Goal: Transaction & Acquisition: Purchase product/service

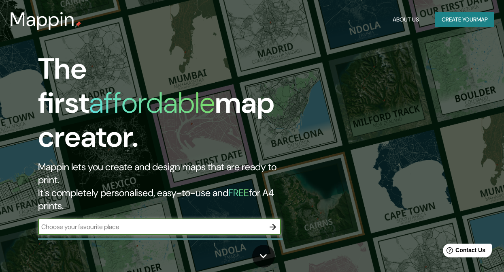
click at [221, 222] on input "text" at bounding box center [151, 226] width 227 height 9
type input "LIMA"
click at [273, 219] on button "button" at bounding box center [273, 227] width 16 height 16
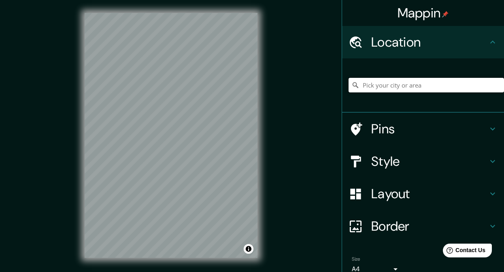
click at [375, 85] on input "Pick your city or area" at bounding box center [427, 85] width 156 height 15
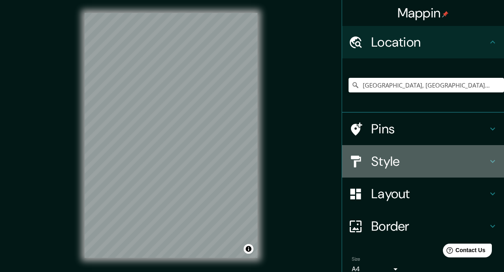
click at [377, 167] on h4 "Style" at bounding box center [429, 161] width 117 height 16
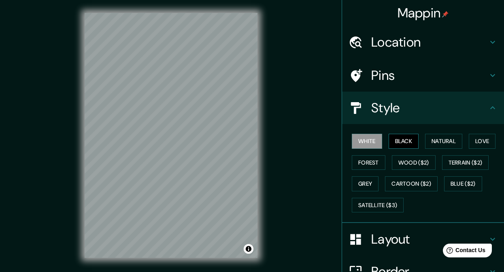
click at [397, 143] on button "Black" at bounding box center [404, 141] width 30 height 15
click at [431, 145] on button "Natural" at bounding box center [443, 141] width 37 height 15
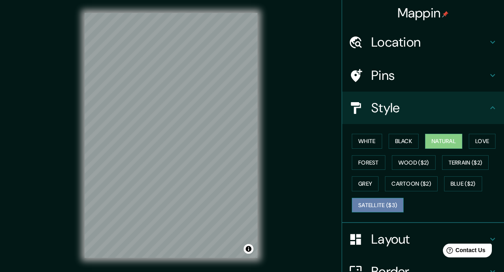
click at [357, 198] on button "Satellite ($3)" at bounding box center [378, 205] width 52 height 15
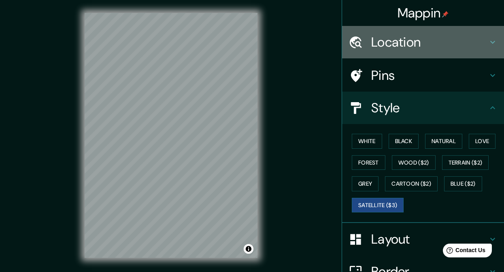
click at [409, 33] on div "Location" at bounding box center [423, 42] width 162 height 32
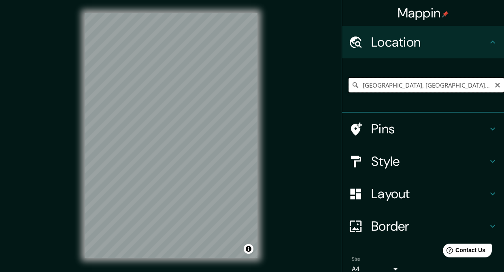
click at [435, 89] on input "Lima, Provincia de Lima, Perú" at bounding box center [427, 85] width 156 height 15
drag, startPoint x: 443, startPoint y: 90, endPoint x: 373, endPoint y: 84, distance: 70.7
click at [373, 84] on input "Lima, Provincia de Lima, Perú" at bounding box center [427, 85] width 156 height 15
drag, startPoint x: 460, startPoint y: 87, endPoint x: 375, endPoint y: 87, distance: 85.1
click at [376, 89] on input "Lima, Lima, Provincia de Lima, Perú" at bounding box center [427, 85] width 156 height 15
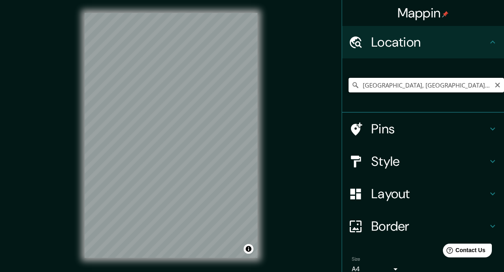
click at [449, 81] on input "Lima, Provincia de Lima, Perú" at bounding box center [427, 85] width 156 height 15
drag, startPoint x: 449, startPoint y: 81, endPoint x: 377, endPoint y: 83, distance: 72.5
click at [382, 88] on input "Lima, Provincia de Lima, Perú" at bounding box center [427, 85] width 156 height 15
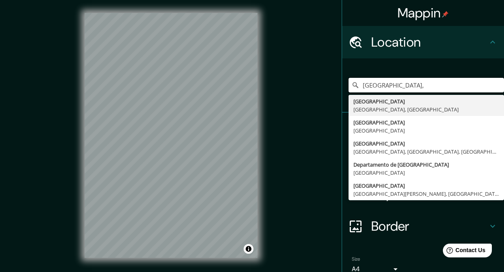
type input "Lima, Provincia de Lima, Perú"
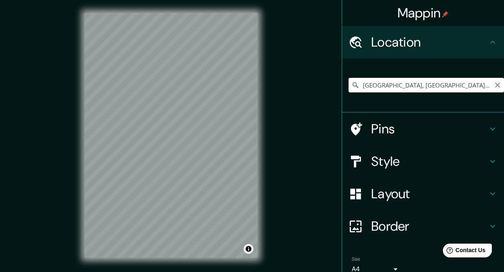
click at [495, 85] on icon "Clear" at bounding box center [497, 85] width 5 height 5
click at [405, 90] on input "Pick your city or area" at bounding box center [427, 85] width 156 height 15
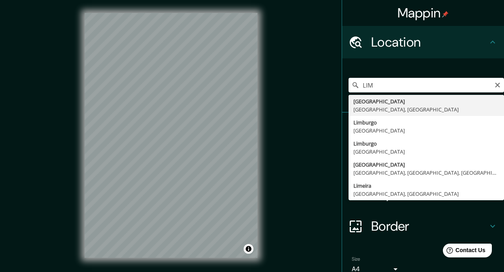
type input "[GEOGRAPHIC_DATA], [GEOGRAPHIC_DATA], [GEOGRAPHIC_DATA]"
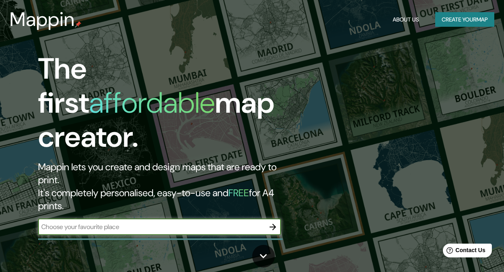
click at [213, 222] on input "text" at bounding box center [151, 226] width 227 height 9
type input "L"
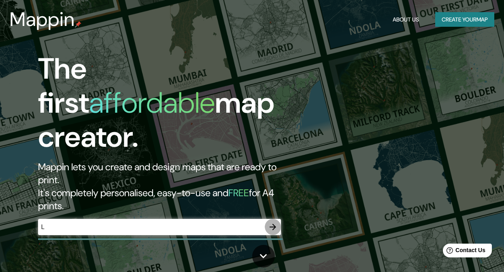
click at [269, 222] on icon "button" at bounding box center [273, 227] width 10 height 10
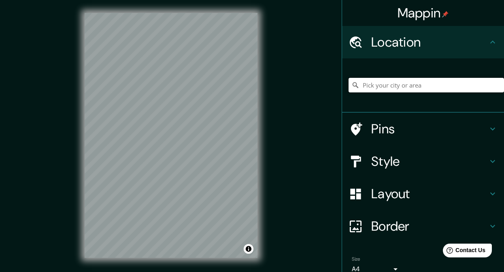
click at [393, 83] on input "Pick your city or area" at bounding box center [427, 85] width 156 height 15
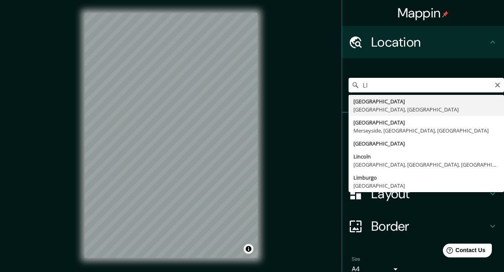
type input "[GEOGRAPHIC_DATA], [GEOGRAPHIC_DATA], [GEOGRAPHIC_DATA]"
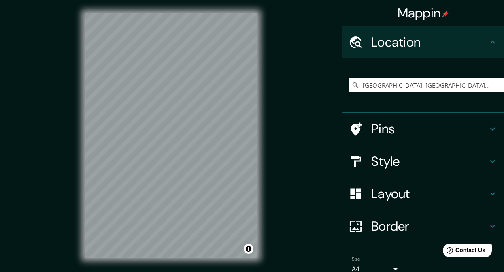
click at [394, 154] on h4 "Style" at bounding box center [429, 161] width 117 height 16
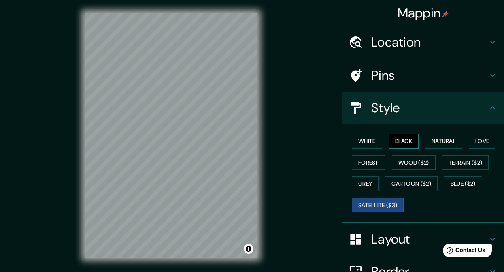
click at [406, 141] on button "Black" at bounding box center [404, 141] width 30 height 15
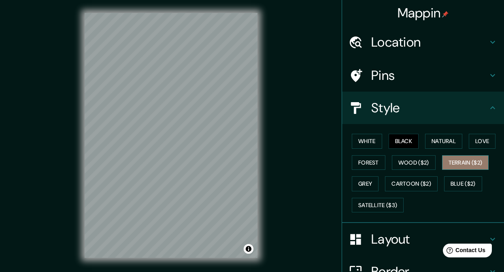
click at [452, 159] on button "Terrain ($2)" at bounding box center [465, 162] width 47 height 15
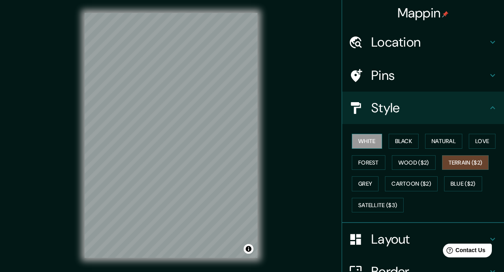
click at [370, 141] on button "White" at bounding box center [367, 141] width 30 height 15
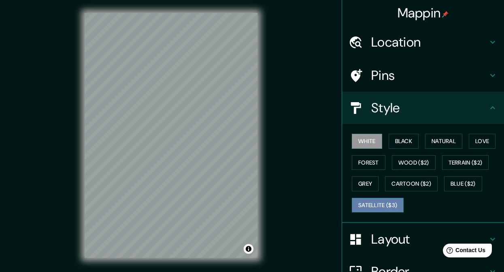
click at [380, 200] on button "Satellite ($3)" at bounding box center [378, 205] width 52 height 15
click at [360, 148] on div "White Black Natural Love Forest Wood ($2) Terrain ($2) Grey Cartoon ($2) Blue (…" at bounding box center [427, 172] width 156 height 85
click at [357, 146] on button "White" at bounding box center [367, 141] width 30 height 15
click at [360, 144] on button "White" at bounding box center [367, 141] width 30 height 15
click at [400, 142] on button "Black" at bounding box center [404, 141] width 30 height 15
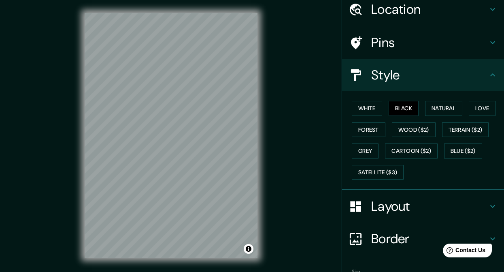
scroll to position [83, 0]
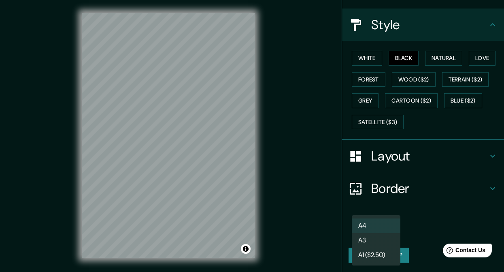
click at [388, 231] on body "Mappin Location Lima, Provincia de Lima, Perú Pins Style White Black Natural Lo…" at bounding box center [252, 136] width 504 height 272
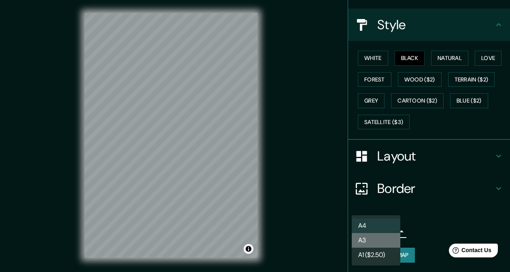
click at [388, 237] on li "A3" at bounding box center [376, 240] width 49 height 15
type input "a4"
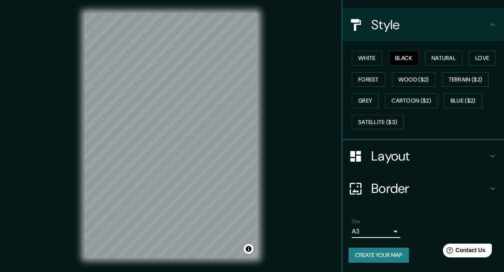
click at [391, 256] on button "Create your map" at bounding box center [379, 254] width 60 height 15
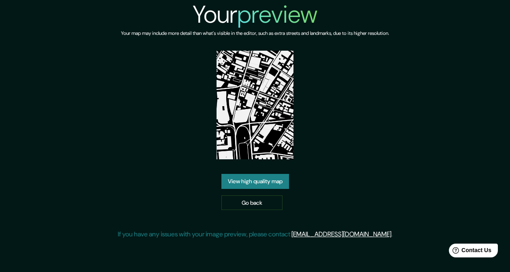
click at [271, 174] on link "View high quality map" at bounding box center [256, 181] width 68 height 15
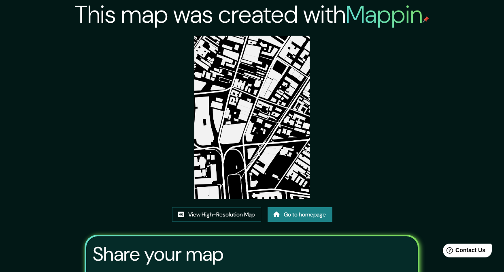
scroll to position [94, 0]
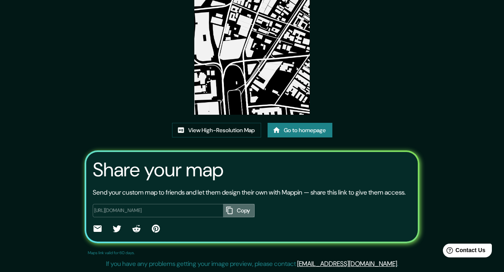
click at [236, 207] on button "Copy" at bounding box center [239, 210] width 32 height 13
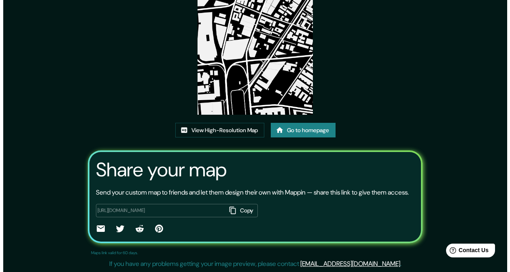
scroll to position [0, 0]
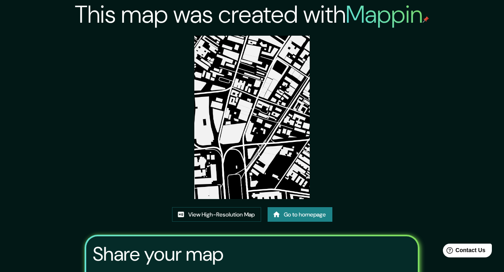
click at [138, 79] on div "This map was created with Mappin View High-Resolution Map Go to homepage Share …" at bounding box center [252, 178] width 354 height 356
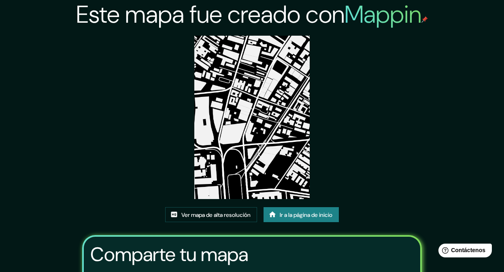
click at [368, 159] on div "Este mapa fue creado con Mappin Ver mapa de alta resolución Ir a la página de i…" at bounding box center [252, 183] width 360 height 367
click at [236, 215] on font "Ver mapa de alta resolución" at bounding box center [215, 214] width 69 height 7
click at [483, 72] on div "Este mapa fue creado con Mappin Ver mapa de alta resolución Ir a la página de i…" at bounding box center [252, 183] width 504 height 367
drag, startPoint x: 219, startPoint y: 96, endPoint x: 217, endPoint y: 108, distance: 11.9
click at [481, 77] on div "Este mapa fue creado con Mappin Ver mapa de alta resolución Ir a la página de i…" at bounding box center [252, 183] width 504 height 367
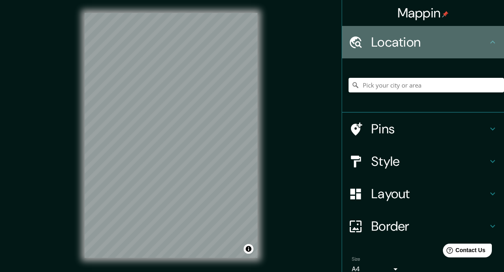
click at [415, 51] on div "Location" at bounding box center [423, 42] width 162 height 32
click at [437, 47] on h4 "Location" at bounding box center [429, 42] width 117 height 16
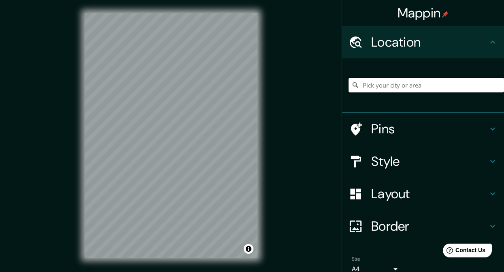
click at [414, 85] on input "Pick your city or area" at bounding box center [427, 85] width 156 height 15
click at [389, 161] on h4 "Style" at bounding box center [429, 161] width 117 height 16
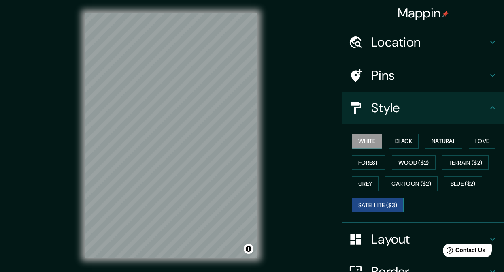
click at [390, 209] on button "Satellite ($3)" at bounding box center [378, 205] width 52 height 15
click at [269, 271] on html "Mappin Location Lima, Provincia de Lima, Perú Pins Style White Black Natural Lo…" at bounding box center [252, 136] width 504 height 272
click at [121, 12] on div "© Mapbox © OpenStreetMap Improve this map © Maxar" at bounding box center [171, 135] width 199 height 271
click at [258, 267] on div "© Mapbox © OpenStreetMap Improve this map © Maxar" at bounding box center [171, 135] width 199 height 271
click at [209, 136] on div "© Mapbox © OpenStreetMap Improve this map © Maxar" at bounding box center [171, 135] width 199 height 271
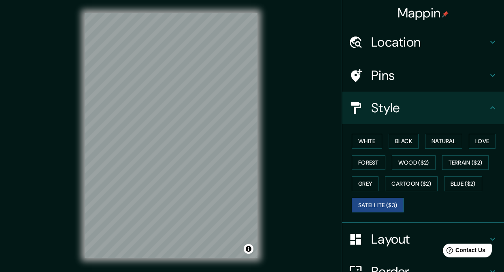
drag, startPoint x: 158, startPoint y: 12, endPoint x: 209, endPoint y: 270, distance: 263.0
click at [210, 271] on html "Mappin Location Lima, Provincia de Lima, Perú Pins Style White Black Natural Lo…" at bounding box center [252, 136] width 504 height 272
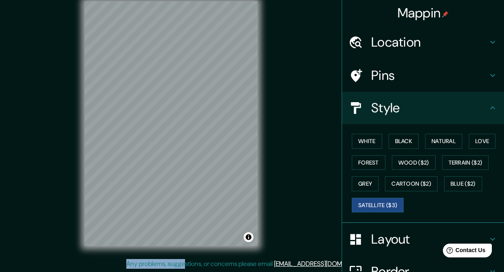
click at [206, 260] on html "Mappin Location Lima, Provincia de Lima, Perú Pins Style White Black Natural Lo…" at bounding box center [252, 124] width 504 height 272
click at [54, 170] on div "Mappin Location Lima, Provincia de Lima, Perú Pins Style White Black Natural Lo…" at bounding box center [252, 129] width 504 height 283
click at [93, 170] on div "© Mapbox © OpenStreetMap Improve this map © Maxar" at bounding box center [171, 123] width 199 height 271
click at [177, 153] on div "Mappin Location Lima, Provincia de Lima, Perú Pins Style White Black Natural Lo…" at bounding box center [252, 129] width 504 height 283
drag, startPoint x: 282, startPoint y: 97, endPoint x: 64, endPoint y: 179, distance: 233.3
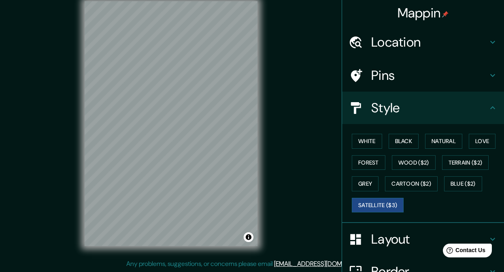
click at [65, 194] on div "Mappin Location Lima, Provincia de Lima, Perú Pins Style White Black Natural Lo…" at bounding box center [252, 129] width 504 height 283
click at [190, 258] on div "© Mapbox © OpenStreetMap Improve this map © Maxar" at bounding box center [171, 123] width 199 height 271
click at [145, 260] on html "Mappin Location Lima, Provincia de Lima, Perú Pins Style White Black Natural Lo…" at bounding box center [252, 124] width 504 height 272
click at [211, 250] on div "© Mapbox © OpenStreetMap Improve this map © Maxar" at bounding box center [171, 123] width 199 height 271
click at [324, 39] on div "Mappin Location Lima, Provincia de Lima, Perú Pins Style White Black Natural Lo…" at bounding box center [252, 129] width 504 height 283
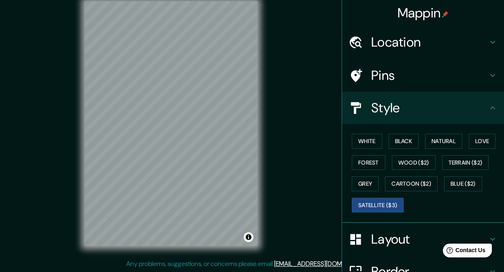
click at [333, 160] on div "Mappin Location Lima, Provincia de Lima, Perú Pins Style White Black Natural Lo…" at bounding box center [252, 129] width 504 height 283
click at [284, 263] on div "Mappin Location Lima, Provincia de Lima, Perú Pins Style White Black Natural Lo…" at bounding box center [252, 129] width 504 height 283
click at [313, 210] on div "Mappin Location Lima, Provincia de Lima, Perú Pins Style White Black Natural Lo…" at bounding box center [252, 129] width 504 height 283
click at [38, 250] on div "Mappin Location Lima, Provincia de Lima, Perú Pins Style White Black Natural Lo…" at bounding box center [252, 129] width 504 height 283
click at [71, 91] on div "Mappin Location Lima, Provincia de Lima, Perú Pins Style White Black Natural Lo…" at bounding box center [252, 129] width 504 height 283
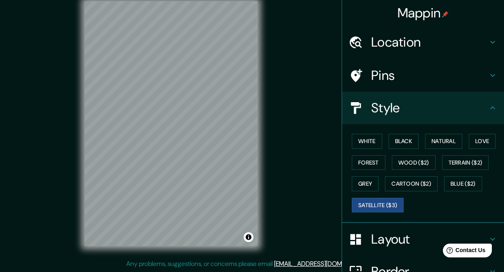
click at [428, 43] on h4 "Location" at bounding box center [429, 42] width 117 height 16
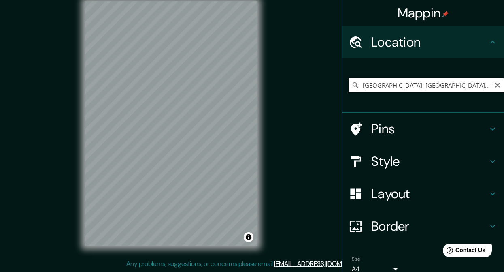
click at [403, 87] on input "[GEOGRAPHIC_DATA], [GEOGRAPHIC_DATA], [GEOGRAPHIC_DATA]" at bounding box center [427, 85] width 156 height 15
type input "[GEOGRAPHIC_DATA], [GEOGRAPHIC_DATA], [GEOGRAPHIC_DATA]"
click at [420, 91] on input "[GEOGRAPHIC_DATA], [GEOGRAPHIC_DATA], [GEOGRAPHIC_DATA]" at bounding box center [427, 85] width 156 height 15
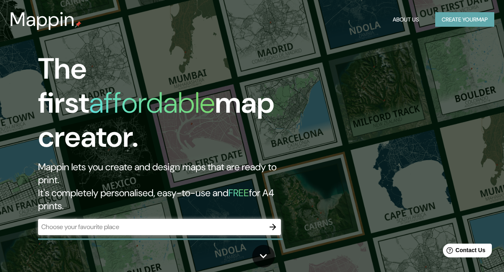
click at [441, 20] on button "Create your map" at bounding box center [464, 19] width 59 height 15
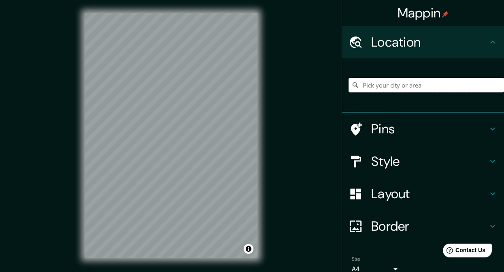
click at [391, 85] on input "Pick your city or area" at bounding box center [427, 85] width 156 height 15
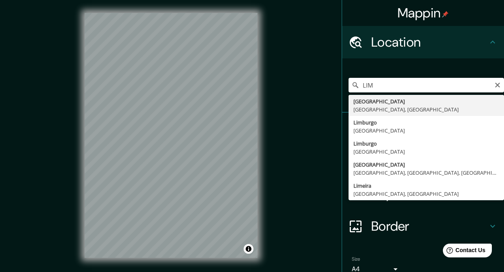
type input "[GEOGRAPHIC_DATA], [GEOGRAPHIC_DATA], [GEOGRAPHIC_DATA]"
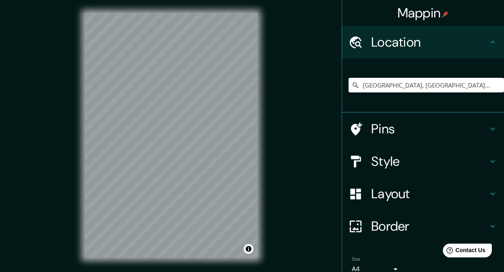
click at [286, 252] on div "Mappin Location Lima, Provincia de Lima, Perú Pins Style Layout Border Choose a…" at bounding box center [252, 141] width 504 height 283
click at [194, 209] on div "© Mapbox © OpenStreetMap Improve this map © Maxar" at bounding box center [171, 135] width 199 height 271
drag, startPoint x: 104, startPoint y: 261, endPoint x: 321, endPoint y: 98, distance: 270.8
click at [321, 98] on div "Mappin Location Lima, Provincia de Lima, Perú Pins Style Layout Border Choose a…" at bounding box center [252, 141] width 504 height 283
click at [278, 87] on div "Mappin Location Lima, Provincia de Lima, Perú Pins Style Layout Border Choose a…" at bounding box center [252, 141] width 504 height 283
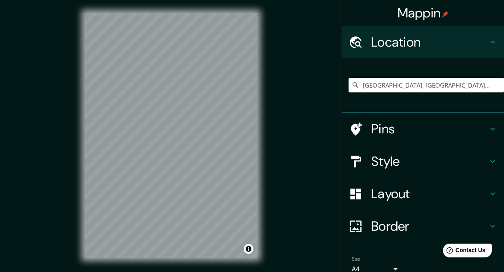
click at [303, 3] on div "Mappin Location Lima, Provincia de Lima, Perú Pins Style Layout Border Choose a…" at bounding box center [252, 141] width 504 height 283
click at [80, 219] on div "© Mapbox © OpenStreetMap Improve this map © Maxar" at bounding box center [171, 135] width 199 height 271
click at [264, 229] on div "© Mapbox © OpenStreetMap Improve this map © Maxar" at bounding box center [171, 135] width 199 height 271
click at [58, 179] on div "Mappin Location Lima, Provincia de Lima, Perú Pins Style Layout Border Choose a…" at bounding box center [252, 141] width 504 height 283
click at [218, 268] on div "© Mapbox © OpenStreetMap Improve this map © Maxar" at bounding box center [171, 135] width 199 height 271
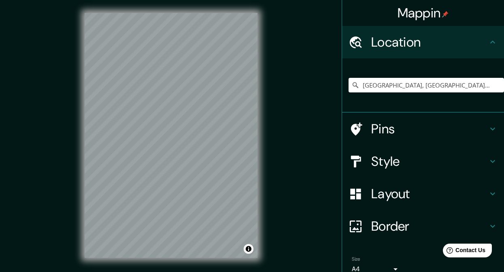
click at [156, 264] on div "© Mapbox © OpenStreetMap Improve this map © Maxar" at bounding box center [171, 135] width 199 height 271
click at [320, 189] on div "Mappin Location Lima, Provincia de Lima, Perú Pins Style Layout Border Choose a…" at bounding box center [252, 141] width 504 height 283
click at [244, 271] on html "Mappin Location Lima, Provincia de Lima, Perú Pins Style Layout Border Choose a…" at bounding box center [252, 136] width 504 height 272
click at [247, 271] on html "Mappin Location Lima, Provincia de Lima, Perú Pins Style Layout Border Choose a…" at bounding box center [252, 136] width 504 height 272
click at [297, 206] on div "Mappin Location Lima, Provincia de Lima, Perú Pins Style Layout Border Choose a…" at bounding box center [252, 141] width 504 height 283
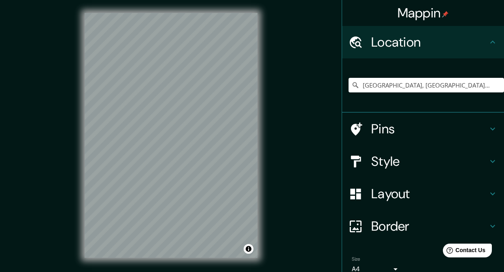
click at [450, 135] on div "Mappin Location Lima, Provincia de Lima, Perú Pins Style Layout Border Choose a…" at bounding box center [252, 141] width 504 height 283
click at [474, 85] on input "[GEOGRAPHIC_DATA], [GEOGRAPHIC_DATA], [GEOGRAPHIC_DATA]" at bounding box center [427, 85] width 156 height 15
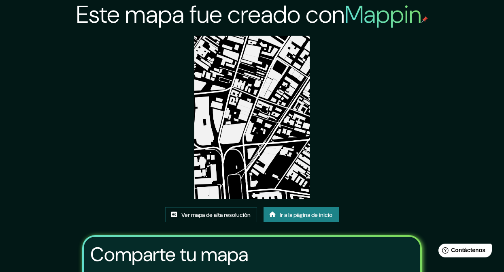
click at [375, 153] on div "Este mapa fue creado con Mappin Ver mapa de alta resolución Ir a la página de i…" at bounding box center [252, 183] width 360 height 367
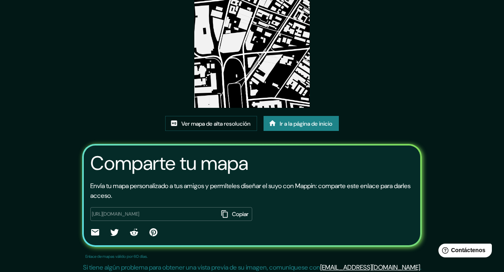
scroll to position [95, 0]
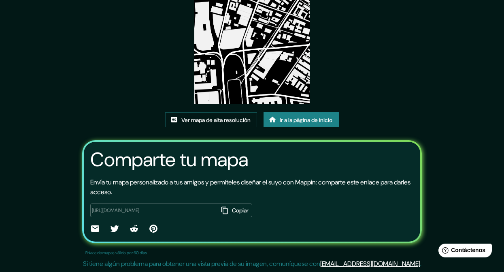
click at [219, 206] on button "Copiar" at bounding box center [236, 210] width 34 height 14
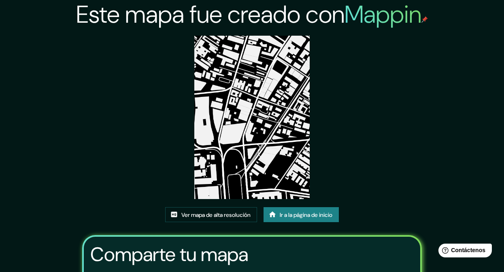
click at [331, 207] on link "Ir a la página de inicio" at bounding box center [301, 214] width 75 height 15
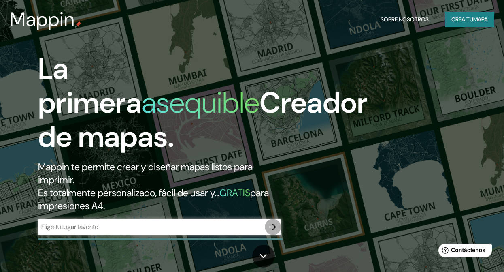
click at [275, 224] on icon "button" at bounding box center [273, 227] width 10 height 10
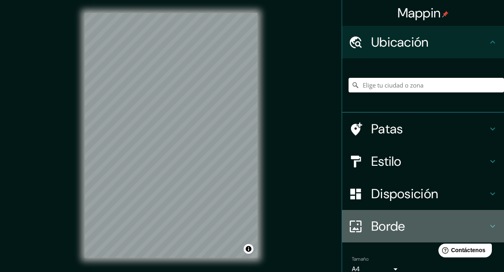
click at [393, 224] on font "Borde" at bounding box center [388, 225] width 34 height 17
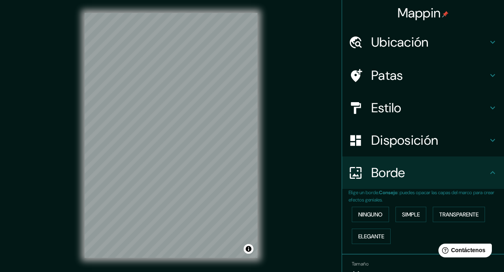
click at [391, 153] on div "Disposición" at bounding box center [423, 140] width 162 height 32
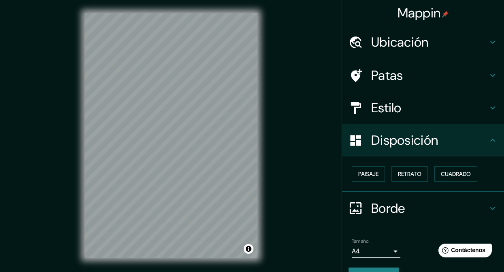
click at [394, 148] on font "Disposición" at bounding box center [404, 140] width 67 height 17
click at [390, 123] on div "Estilo" at bounding box center [423, 108] width 162 height 32
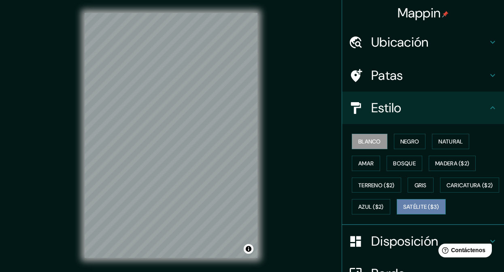
click at [403, 211] on font "Satélite ($3)" at bounding box center [421, 206] width 36 height 7
click at [413, 45] on font "Ubicación" at bounding box center [400, 42] width 58 height 17
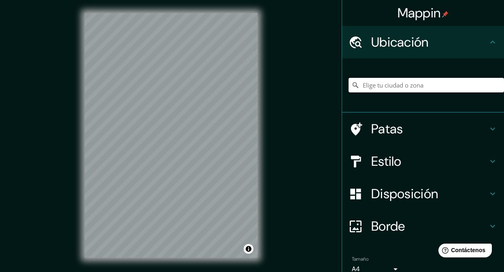
click at [403, 90] on input "Elige tu ciudad o zona" at bounding box center [427, 85] width 156 height 15
type input "[GEOGRAPHIC_DATA], [GEOGRAPHIC_DATA]"
click at [345, 58] on div "Mappin Ubicación [GEOGRAPHIC_DATA], [GEOGRAPHIC_DATA] Provincia de [GEOGRAPHIC_…" at bounding box center [252, 141] width 504 height 283
click at [111, 266] on div "© Mapbox © OpenStreetMap Improve this map © Maxar" at bounding box center [171, 135] width 199 height 271
click at [296, 271] on html "Mappin Ubicación [GEOGRAPHIC_DATA], [GEOGRAPHIC_DATA] Provincia de [GEOGRAPHIC_…" at bounding box center [252, 136] width 504 height 272
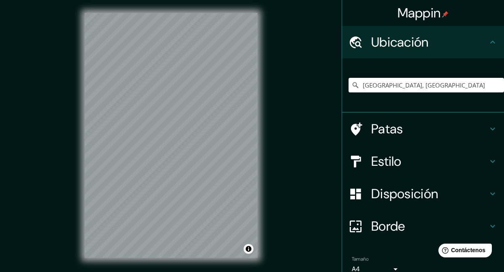
click at [205, 263] on div "© Mapbox © OpenStreetMap Improve this map © Maxar" at bounding box center [171, 135] width 199 height 271
click at [134, 148] on div "© Mapbox © OpenStreetMap Improve this map © Maxar" at bounding box center [171, 135] width 199 height 271
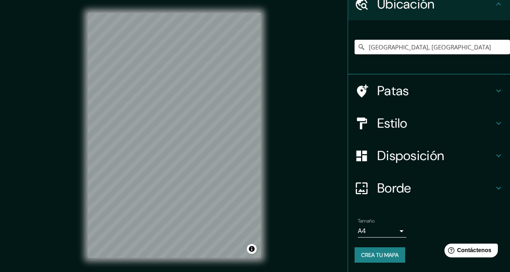
click at [383, 225] on body "Mappin Ubicación [GEOGRAPHIC_DATA], [GEOGRAPHIC_DATA] Provincia de [GEOGRAPHIC_…" at bounding box center [255, 136] width 510 height 272
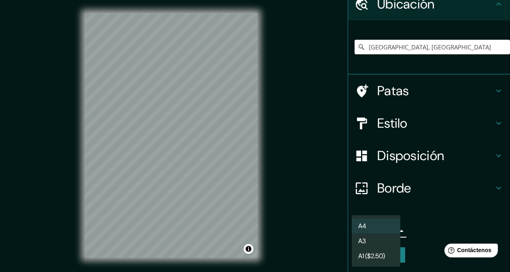
click at [415, 245] on div at bounding box center [255, 136] width 510 height 272
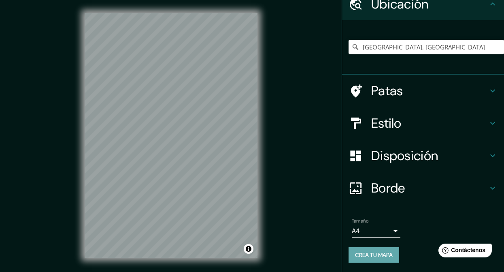
click at [379, 253] on font "Crea tu mapa" at bounding box center [374, 254] width 38 height 7
click at [379, 253] on div "Crea tu mapa" at bounding box center [423, 254] width 149 height 15
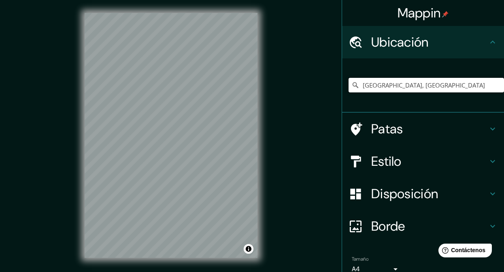
click at [423, 82] on input "[GEOGRAPHIC_DATA], [GEOGRAPHIC_DATA]" at bounding box center [427, 85] width 156 height 15
click at [391, 163] on font "Estilo" at bounding box center [386, 161] width 30 height 17
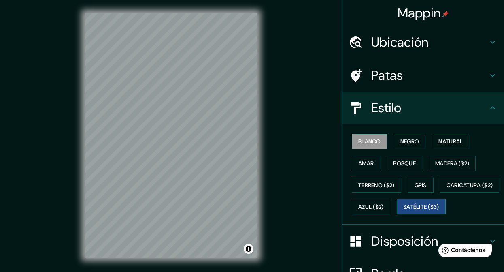
click at [403, 211] on font "Satélite ($3)" at bounding box center [421, 206] width 36 height 7
click at [327, 158] on div "Mappin Ubicación [GEOGRAPHIC_DATA], [GEOGRAPHIC_DATA] Patas Estilo Blanco Negro…" at bounding box center [252, 141] width 504 height 283
click at [151, 166] on div "© Mapbox © OpenStreetMap Improve this map © Maxar" at bounding box center [171, 135] width 199 height 271
click at [391, 36] on font "Ubicación" at bounding box center [400, 42] width 58 height 17
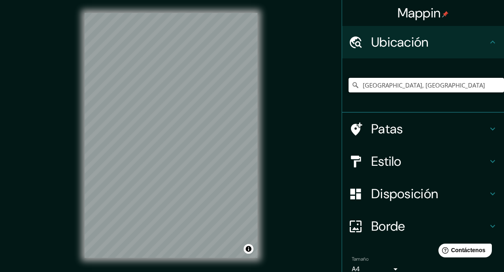
click at [392, 83] on input "[GEOGRAPHIC_DATA], [GEOGRAPHIC_DATA]" at bounding box center [427, 85] width 156 height 15
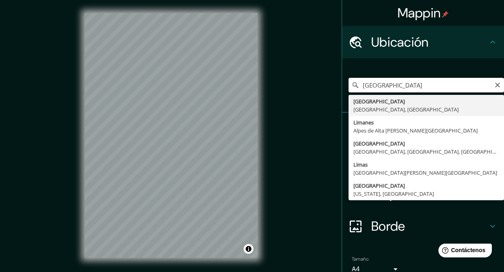
type input "[GEOGRAPHIC_DATA], [GEOGRAPHIC_DATA], [GEOGRAPHIC_DATA]"
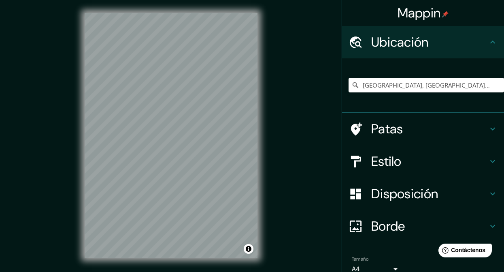
click at [67, 271] on html "Mappin Ubicación [GEOGRAPHIC_DATA], [GEOGRAPHIC_DATA], [GEOGRAPHIC_DATA] Patas …" at bounding box center [252, 136] width 504 height 272
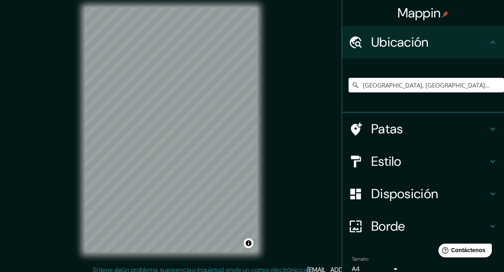
scroll to position [12, 0]
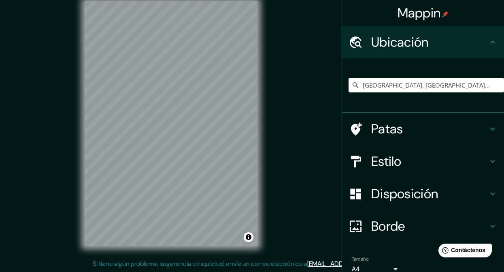
click at [383, 157] on font "Estilo" at bounding box center [386, 161] width 30 height 17
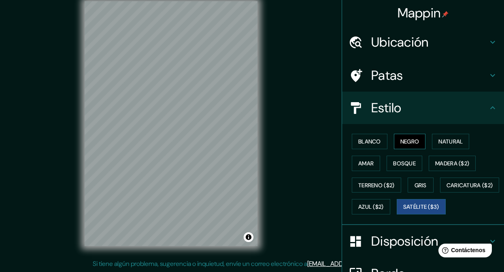
click at [406, 146] on font "Negro" at bounding box center [410, 141] width 19 height 11
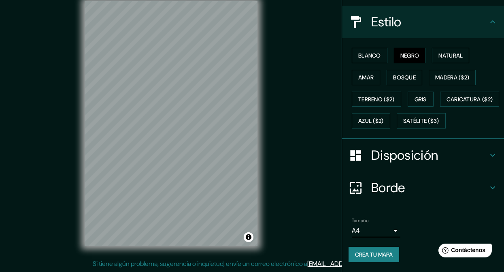
click at [398, 158] on font "Disposición" at bounding box center [404, 155] width 67 height 17
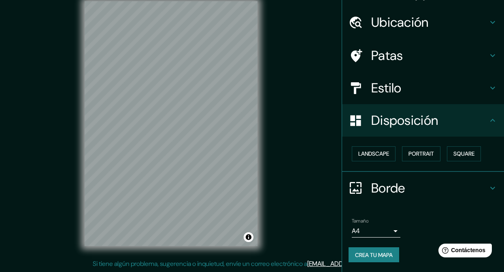
scroll to position [20, 0]
click at [454, 158] on button "Cuadrado" at bounding box center [456, 153] width 43 height 15
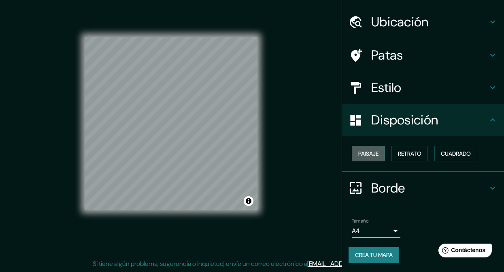
click at [365, 156] on font "Paisaje" at bounding box center [368, 153] width 20 height 7
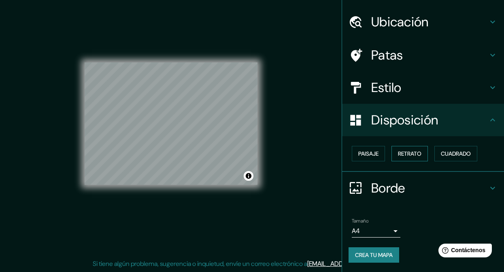
click at [419, 154] on button "Retrato" at bounding box center [410, 153] width 36 height 15
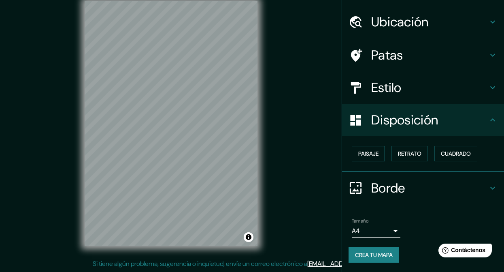
click at [358, 151] on font "Paisaje" at bounding box center [368, 153] width 20 height 7
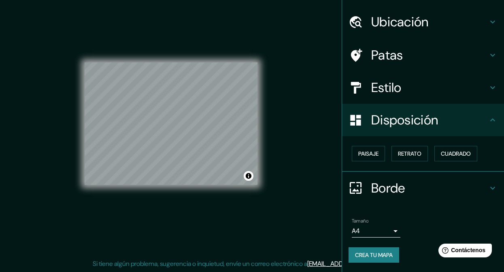
click at [390, 94] on font "Estilo" at bounding box center [386, 87] width 30 height 17
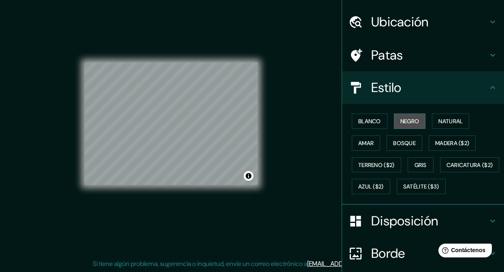
click at [403, 117] on font "Negro" at bounding box center [410, 120] width 19 height 7
click at [373, 125] on font "Blanco" at bounding box center [369, 121] width 23 height 11
click at [401, 124] on font "Negro" at bounding box center [410, 120] width 19 height 7
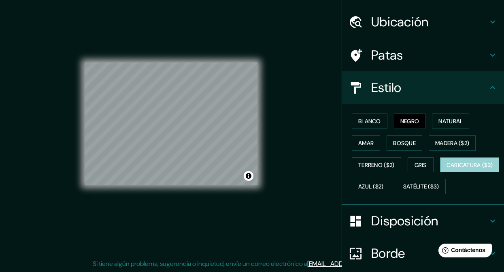
click at [447, 168] on font "Caricatura ($2)" at bounding box center [470, 164] width 47 height 7
click at [411, 124] on font "Negro" at bounding box center [410, 120] width 19 height 7
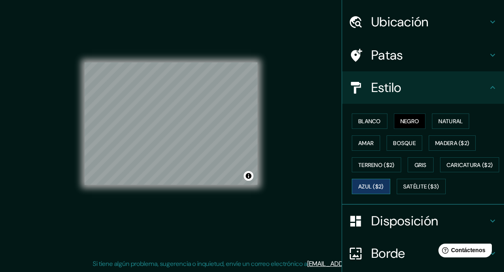
click at [384, 186] on font "Azul ($2)" at bounding box center [371, 186] width 26 height 7
click at [404, 122] on font "Negro" at bounding box center [410, 120] width 19 height 7
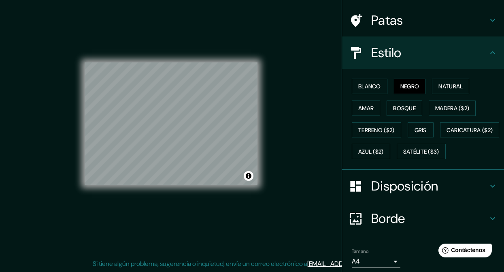
scroll to position [107, 0]
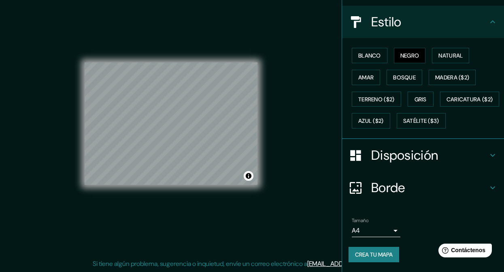
click at [377, 237] on body "Mappin Ubicación Lima, Provincia de Lima, Perú Patas Estilo Blanco Negro Natura…" at bounding box center [252, 124] width 504 height 272
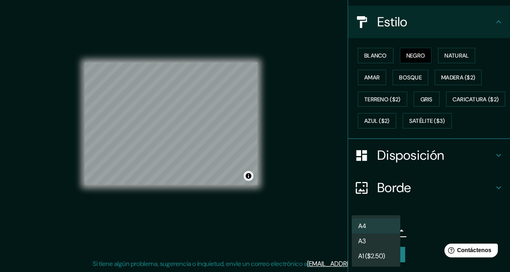
click at [373, 243] on li "A3" at bounding box center [376, 240] width 49 height 15
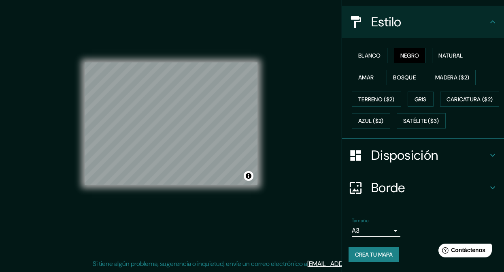
click at [375, 258] on font "Crea tu mapa" at bounding box center [374, 254] width 38 height 7
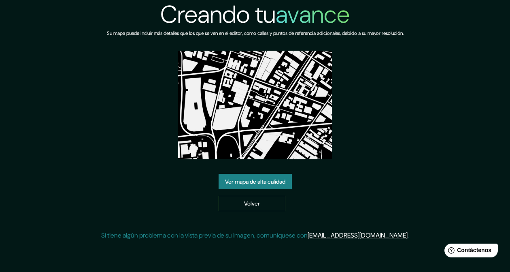
click at [281, 127] on div "Creando tu avance Su mapa puede incluir más detalles que los que se ven en el e…" at bounding box center [255, 123] width 308 height 247
click at [271, 174] on link "Ver mapa de alta calidad" at bounding box center [255, 181] width 73 height 15
